Goal: Check status

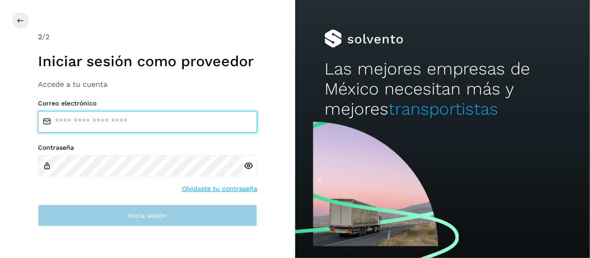
type input "**********"
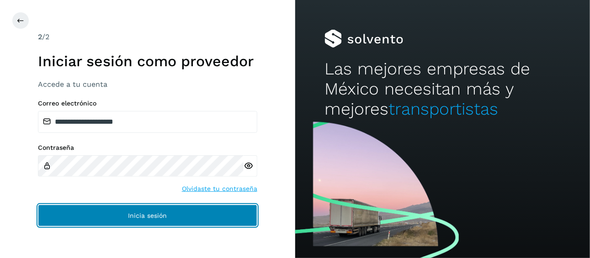
click at [190, 213] on button "Inicia sesión" at bounding box center [147, 216] width 219 height 22
click at [190, 219] on button "Inicia sesión" at bounding box center [147, 216] width 219 height 22
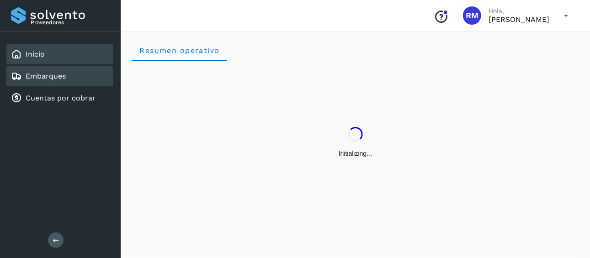
click at [63, 74] on link "Embarques" at bounding box center [46, 76] width 40 height 9
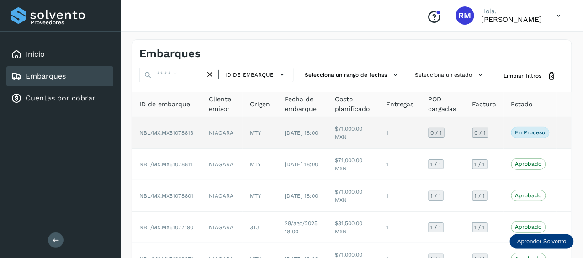
scroll to position [46, 0]
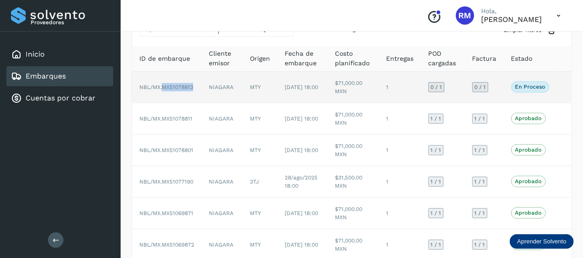
drag, startPoint x: 195, startPoint y: 85, endPoint x: 161, endPoint y: 86, distance: 33.4
click at [161, 86] on td "NBL/MX.MX51078813" at bounding box center [166, 88] width 69 height 32
copy span "MX51078813"
